Goal: Task Accomplishment & Management: Use online tool/utility

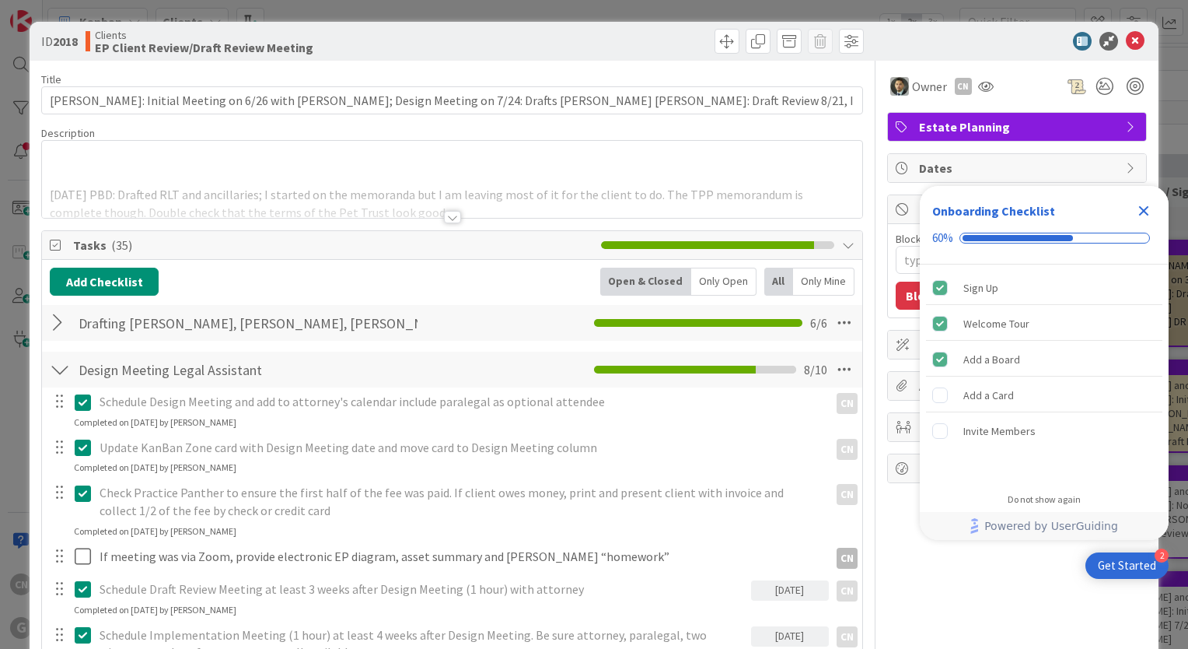
type textarea "x"
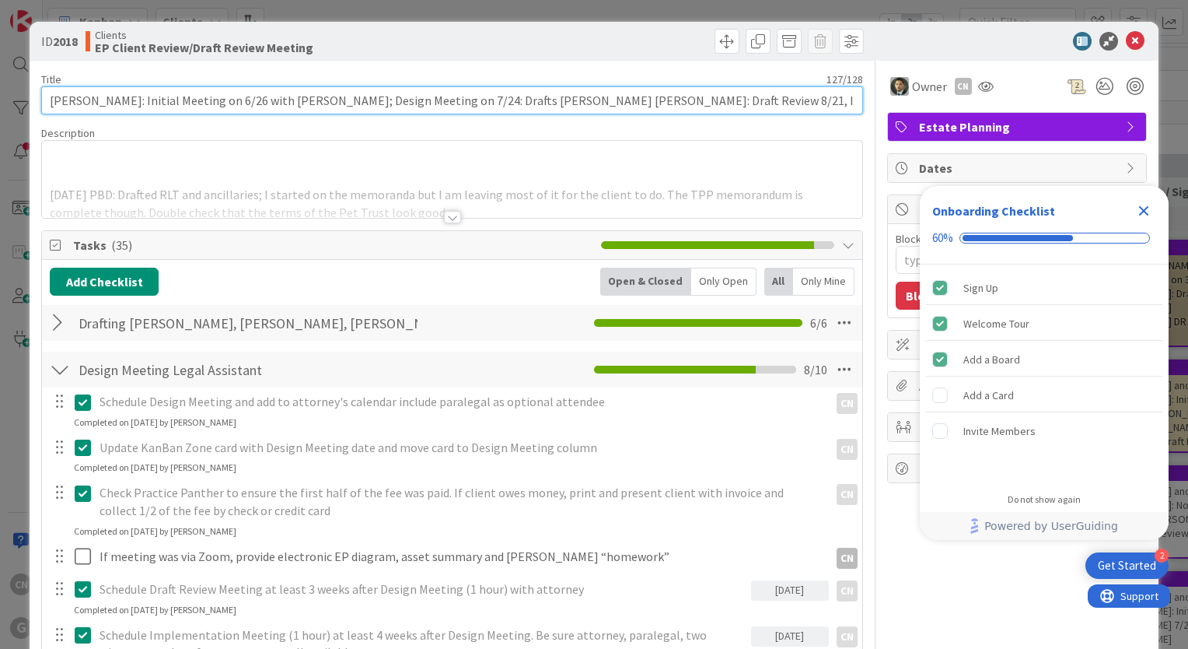
drag, startPoint x: 645, startPoint y: 99, endPoint x: 625, endPoint y: 101, distance: 19.6
click at [625, 101] on input "[PERSON_NAME]: Initial Meeting on 6/26 with [PERSON_NAME]; Design Meeting on 7/…" at bounding box center [452, 100] width 822 height 28
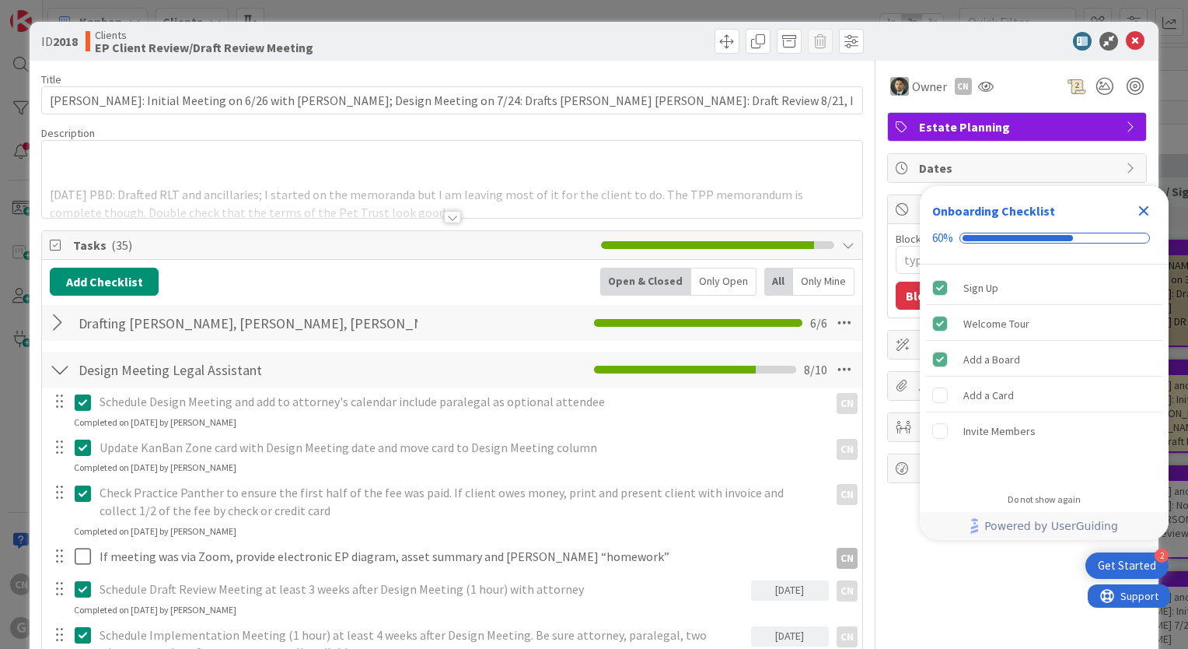
click at [787, 516] on p "Check Practice Panther to ensure the first half of the fee was paid. If client …" at bounding box center [461, 501] width 723 height 35
click at [1138, 210] on icon "Close Checklist" at bounding box center [1144, 210] width 19 height 19
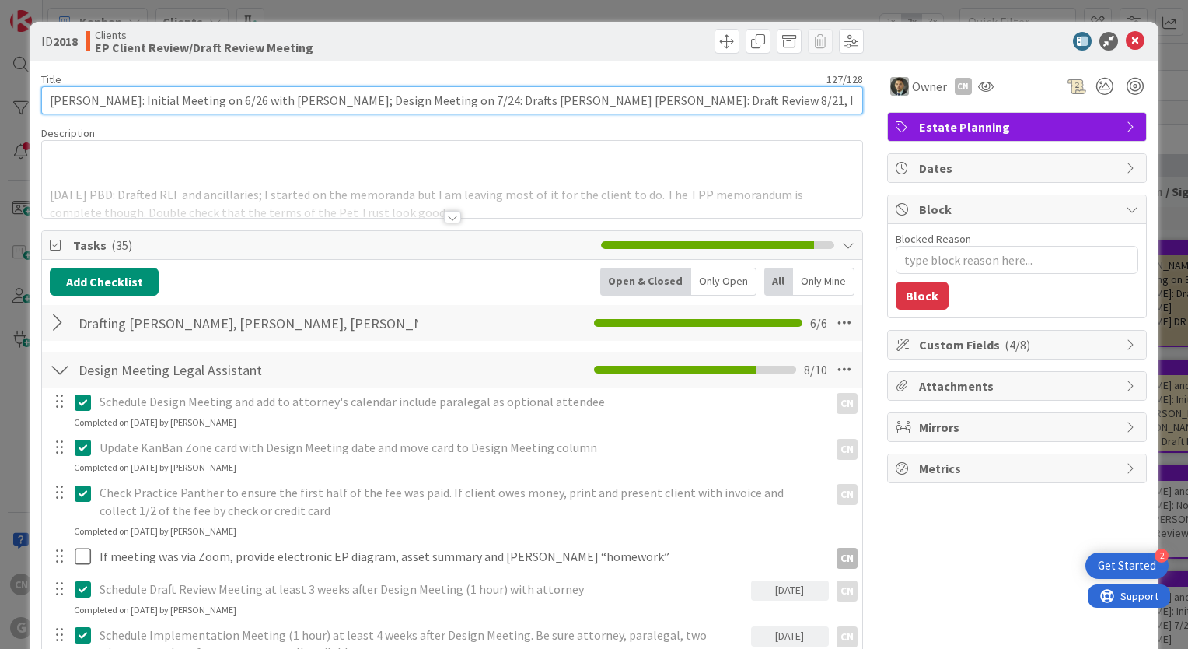
drag, startPoint x: 702, startPoint y: 100, endPoint x: 677, endPoint y: 96, distance: 26.0
click at [677, 96] on input "[PERSON_NAME]: Initial Meeting on 6/26 with [PERSON_NAME]; Design Meeting on 7/…" at bounding box center [452, 100] width 822 height 28
type input "[PERSON_NAME]: Initial Meeting on 6/26 with [PERSON_NAME]; Design Meeting on 7/…"
type textarea "x"
drag, startPoint x: 644, startPoint y: 102, endPoint x: 627, endPoint y: 99, distance: 17.4
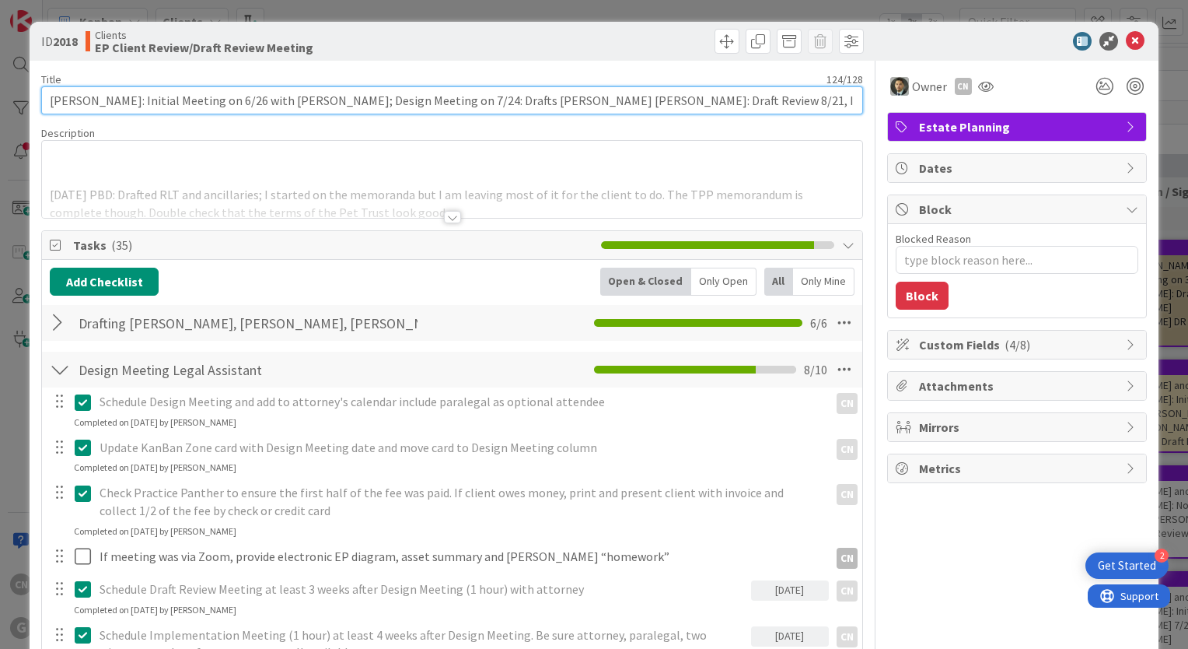
click at [625, 105] on input "[PERSON_NAME]: Initial Meeting on 6/26 with [PERSON_NAME]; Design Meeting on 7/…" at bounding box center [452, 100] width 822 height 28
type input "[PERSON_NAME]: Initial Meeting on 6/26 with [PERSON_NAME]; Design Meeting on 7/…"
type textarea "x"
click at [716, 100] on input "[PERSON_NAME]: Initial Meeting on 6/26 with [PERSON_NAME]; Design Meeting on 7/…" at bounding box center [452, 100] width 822 height 28
type input "[PERSON_NAME]: Initial Meeting on 6/26 with [PERSON_NAME]; Design Meeting on 7/…"
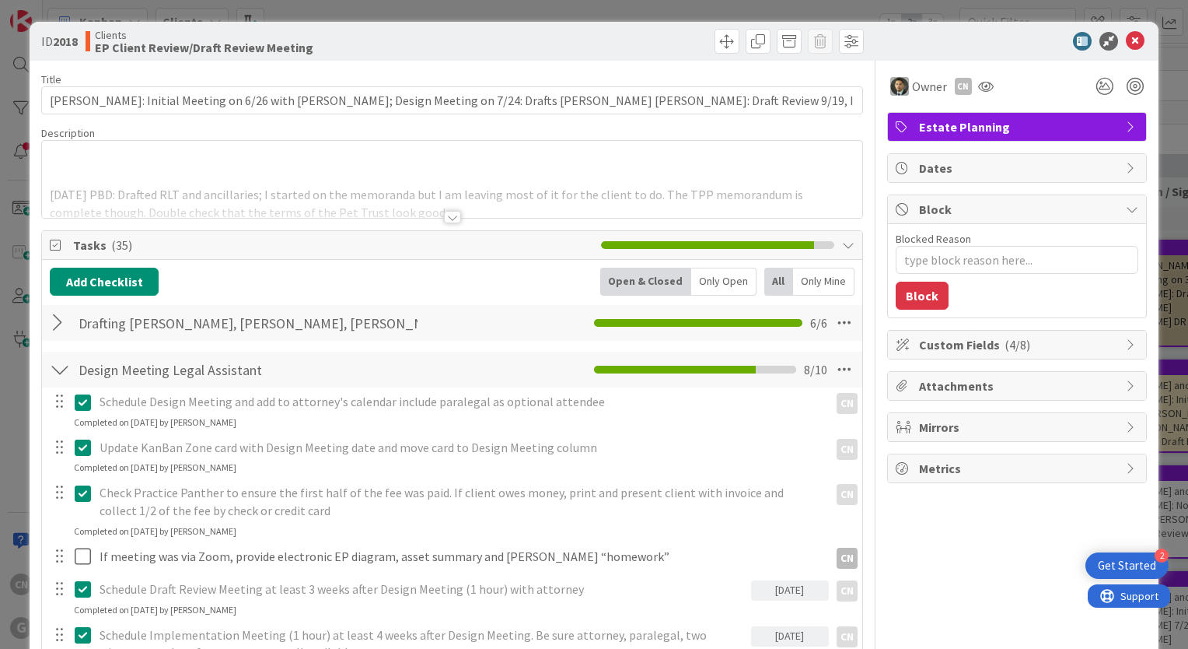
click at [1009, 37] on div at bounding box center [1009, 41] width 275 height 19
drag, startPoint x: 446, startPoint y: 219, endPoint x: 428, endPoint y: 200, distance: 26.4
click at [446, 219] on div at bounding box center [452, 217] width 17 height 12
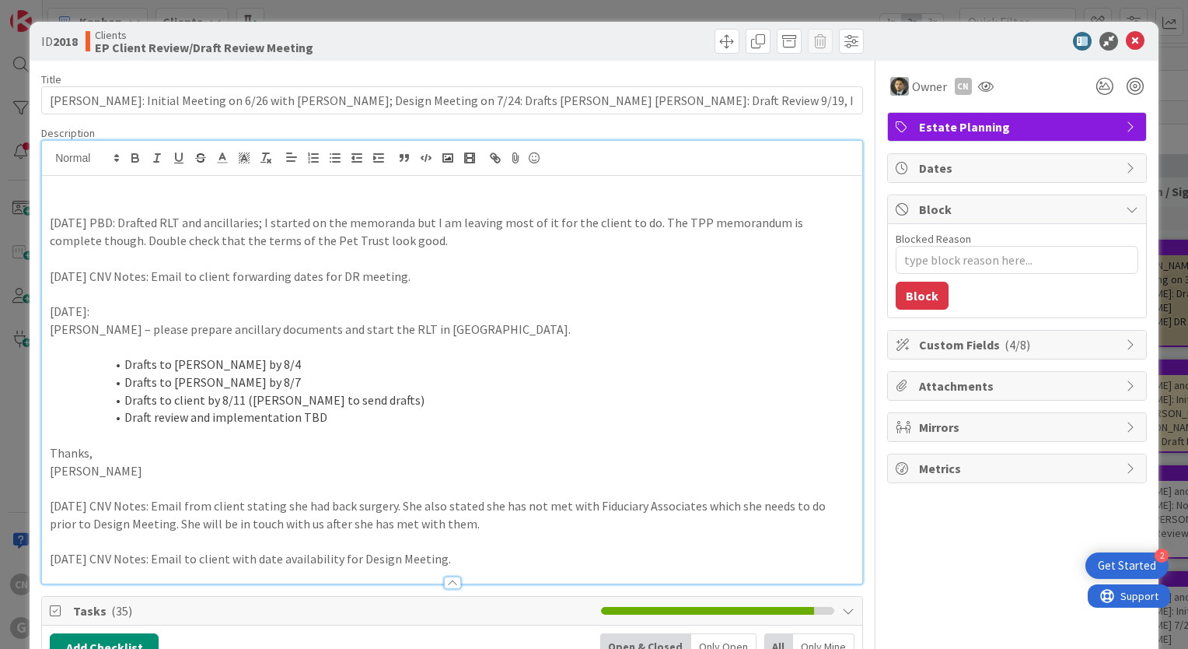
click at [355, 199] on p at bounding box center [452, 206] width 805 height 18
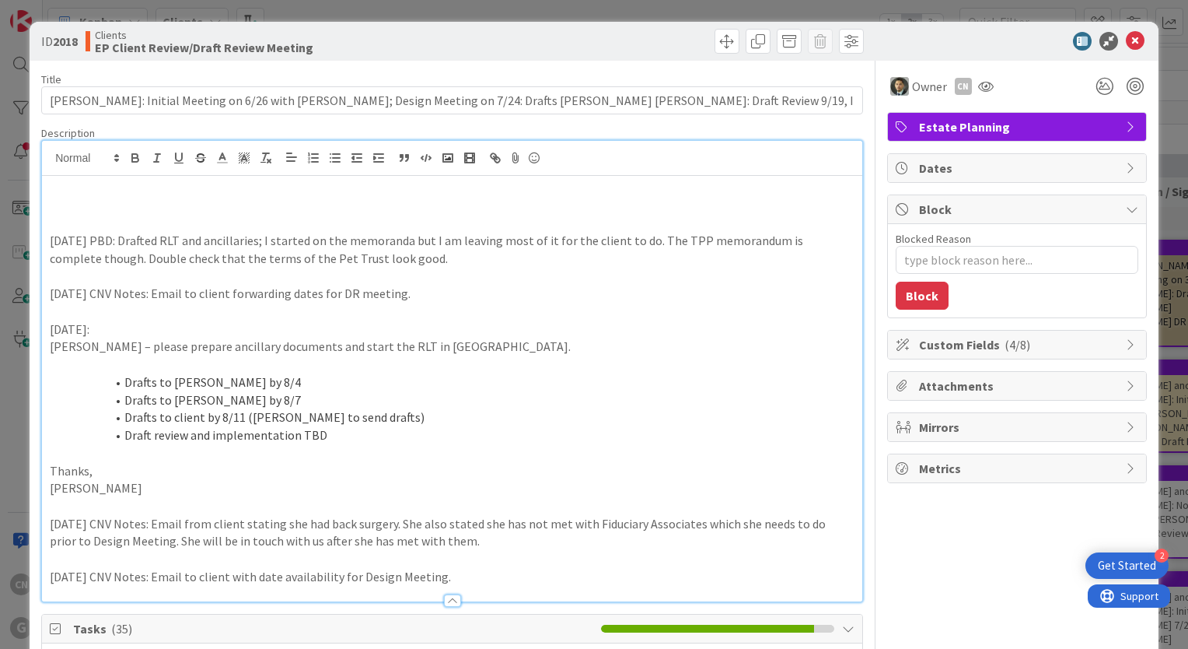
click at [50, 208] on p at bounding box center [452, 206] width 805 height 18
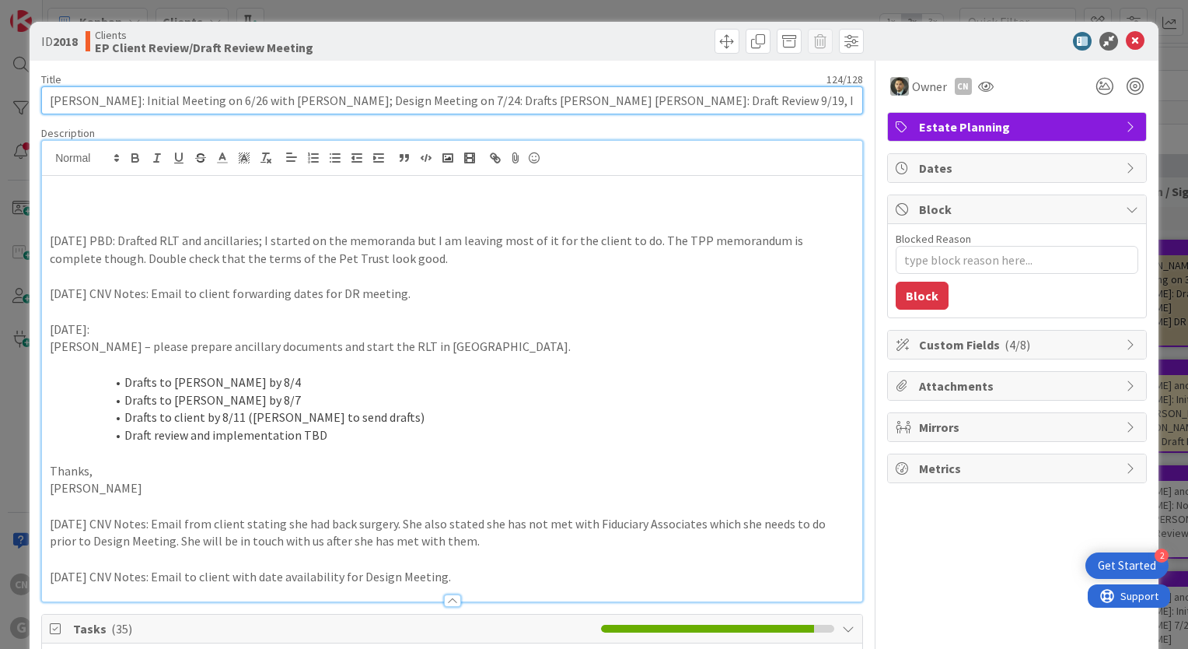
click at [684, 100] on input "[PERSON_NAME]: Initial Meeting on 6/26 with [PERSON_NAME]; Design Meeting on 7/…" at bounding box center [452, 100] width 822 height 28
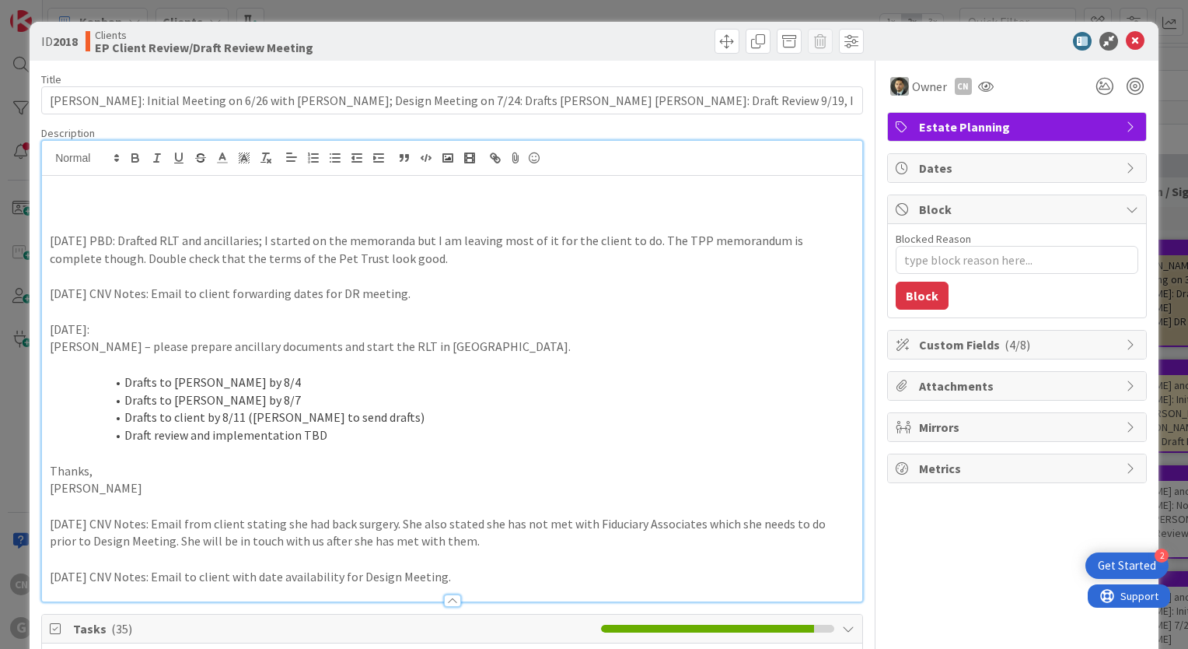
type textarea "x"
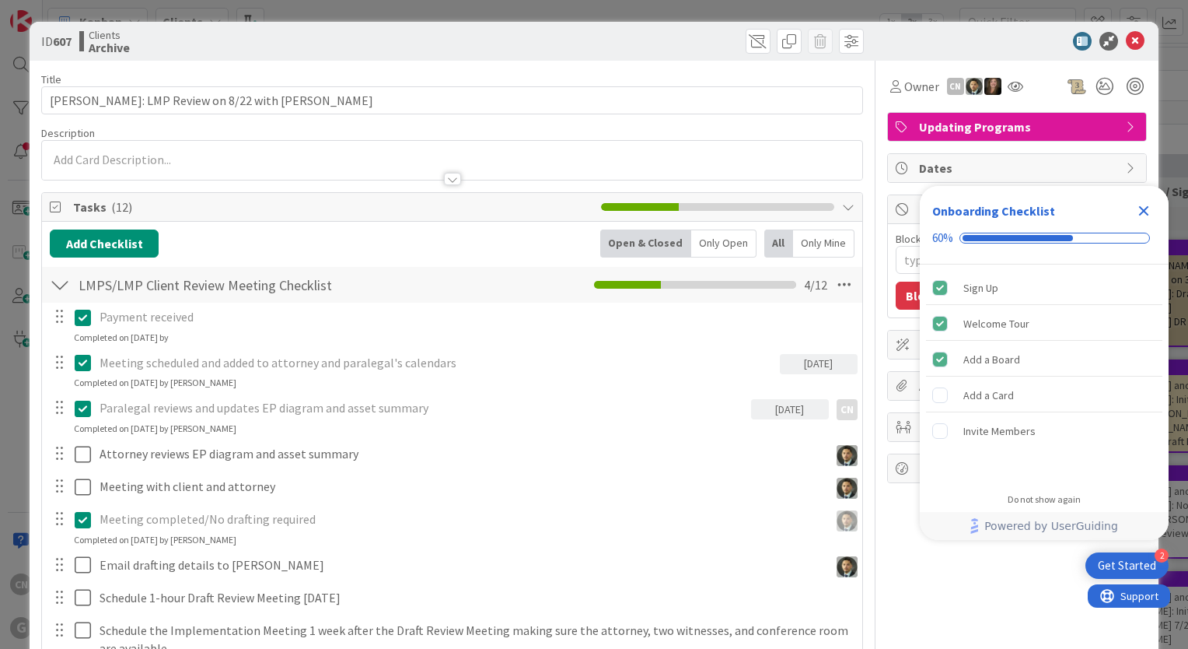
click at [1148, 212] on icon "Close Checklist" at bounding box center [1144, 210] width 19 height 19
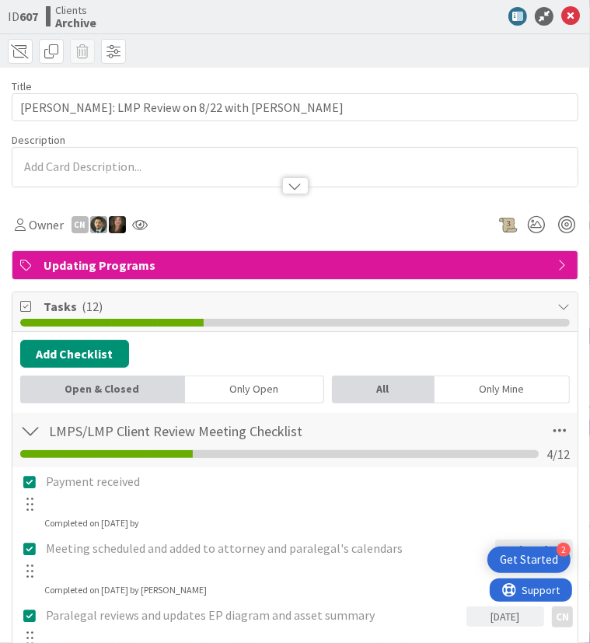
type textarea "x"
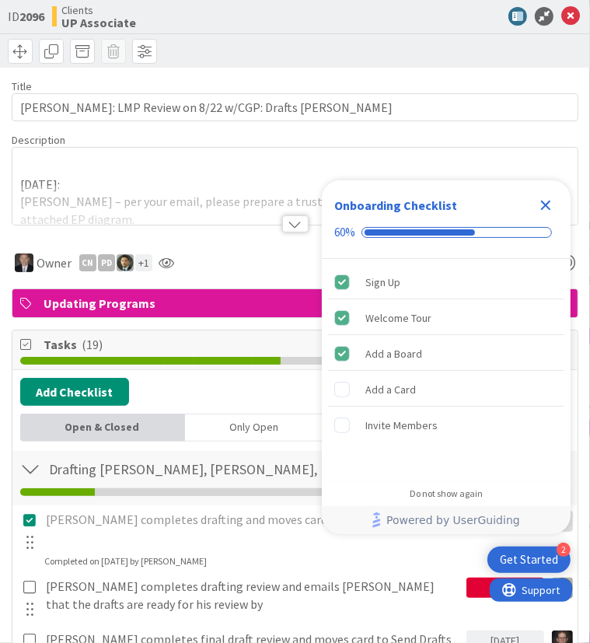
click at [292, 222] on div at bounding box center [295, 223] width 26 height 17
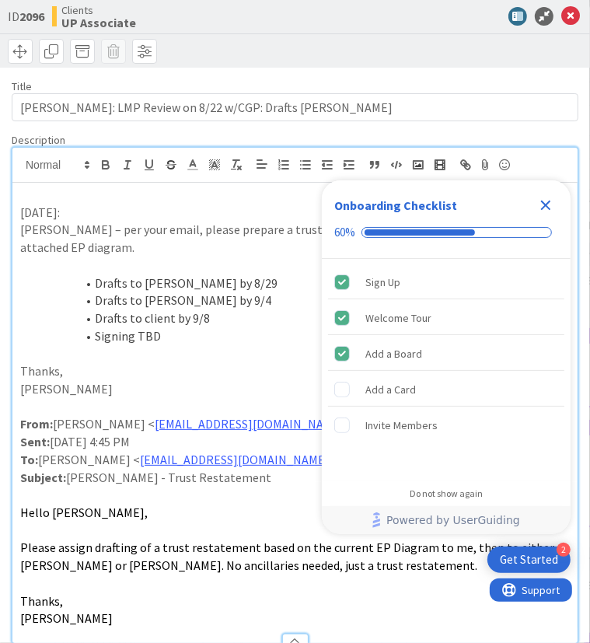
click at [226, 398] on p at bounding box center [295, 407] width 550 height 18
click at [547, 201] on icon "Close Checklist" at bounding box center [546, 205] width 19 height 19
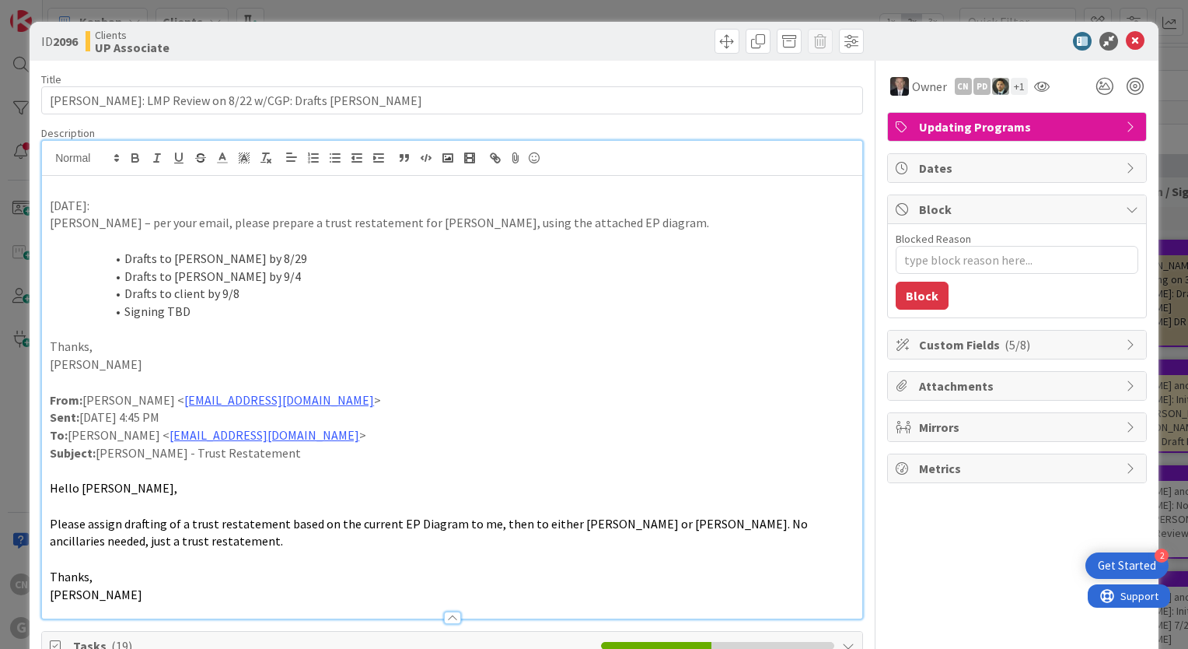
click at [50, 205] on p "8/22/2025:" at bounding box center [452, 206] width 805 height 18
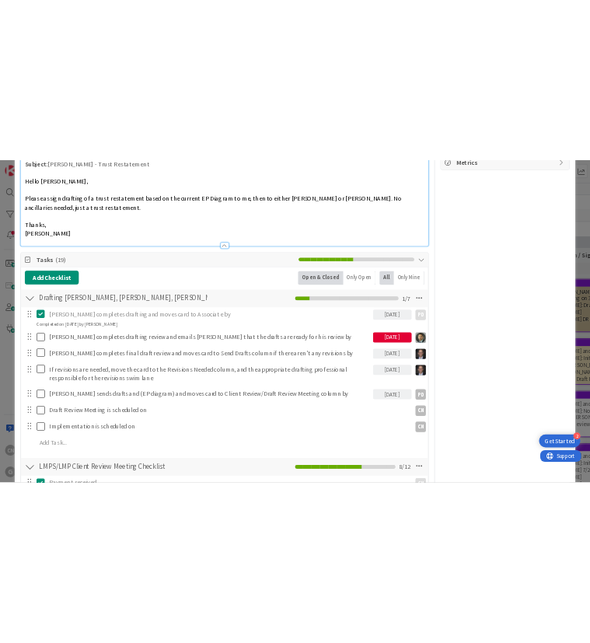
scroll to position [462, 0]
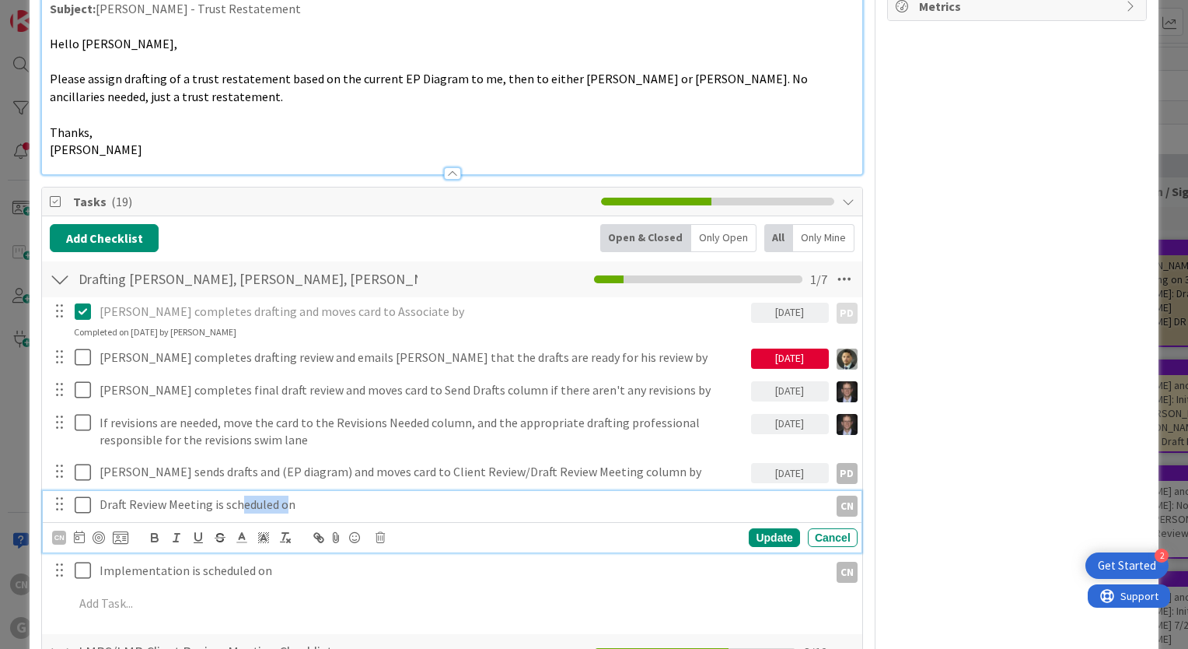
drag, startPoint x: 277, startPoint y: 520, endPoint x: 292, endPoint y: 520, distance: 15.6
click at [292, 520] on div "Draft Review Meeting is scheduled on CN CN Update Cancel" at bounding box center [452, 521] width 819 height 61
type textarea "x"
click at [326, 512] on div "Draft Review Meeting is scheduled on" at bounding box center [461, 504] width 736 height 27
click at [331, 505] on p "Draft Review Meeting is scheduled on" at bounding box center [461, 504] width 723 height 18
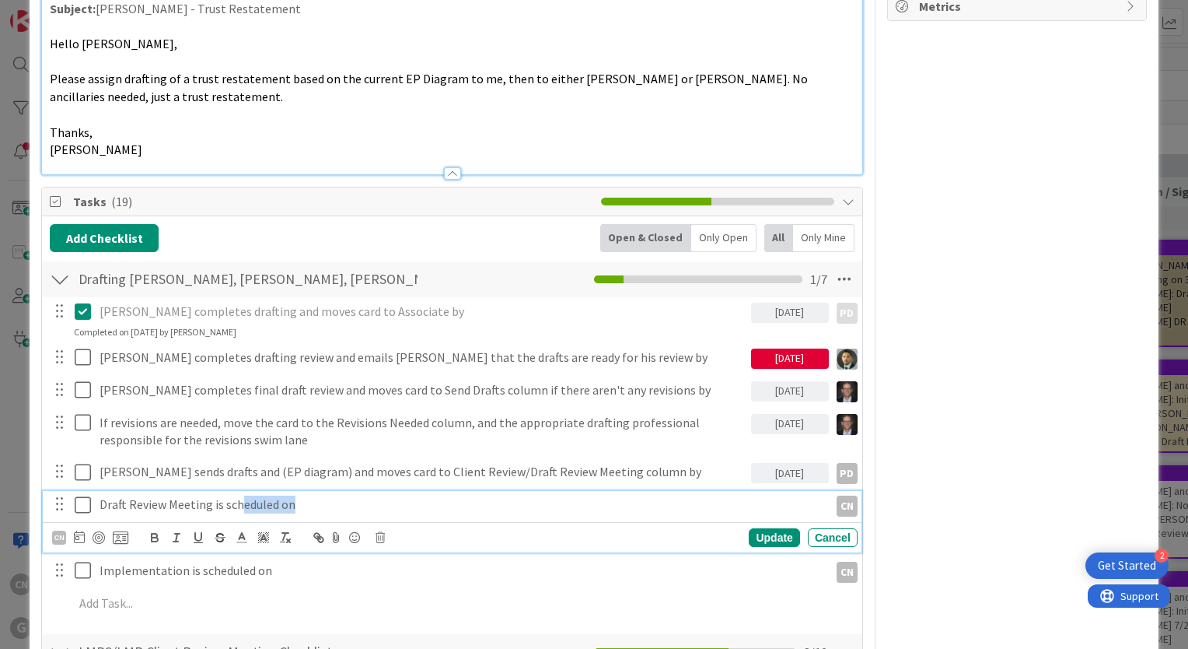
click at [330, 505] on p "Draft Review Meeting is scheduled on" at bounding box center [461, 504] width 723 height 18
click at [333, 505] on p "Draft Review Meeting is scheduled on" at bounding box center [461, 504] width 723 height 18
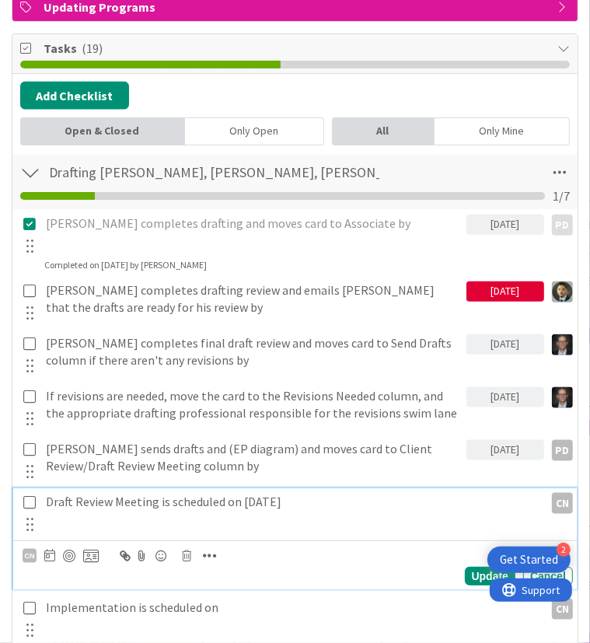
scroll to position [778, 0]
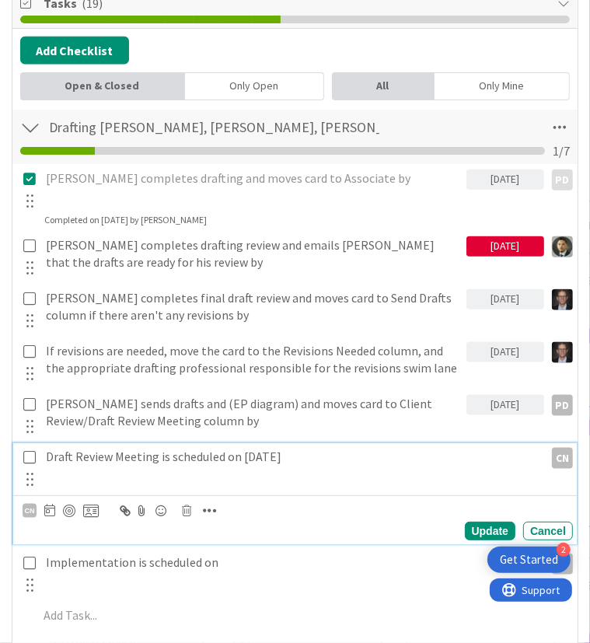
click at [257, 456] on p "Draft Review Meeting is scheduled on 9-15-25" at bounding box center [292, 457] width 492 height 18
click at [358, 455] on p "Draft Review Meeting is scheduled on 9-15-25" at bounding box center [292, 457] width 492 height 18
type textarea "x"
